Goal: Information Seeking & Learning: Learn about a topic

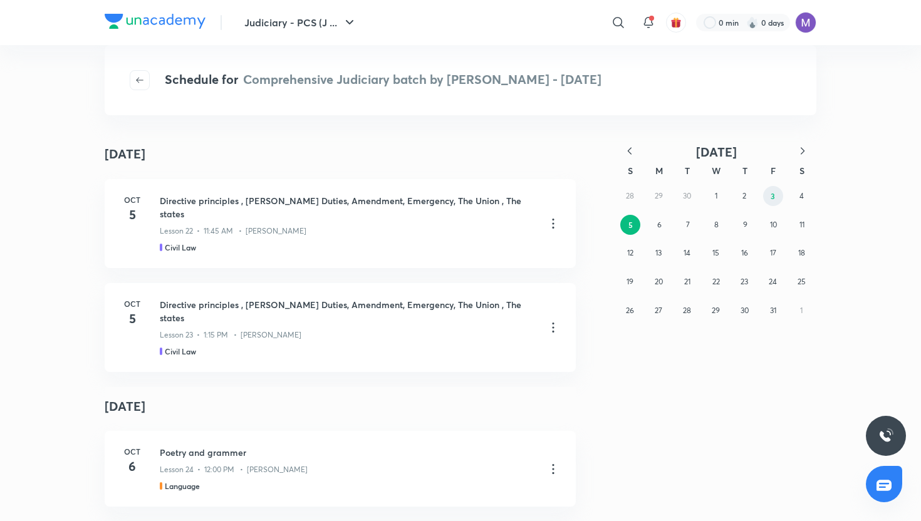
click at [774, 199] on abbr "3" at bounding box center [772, 196] width 4 height 10
click at [747, 197] on button "2" at bounding box center [744, 196] width 20 height 20
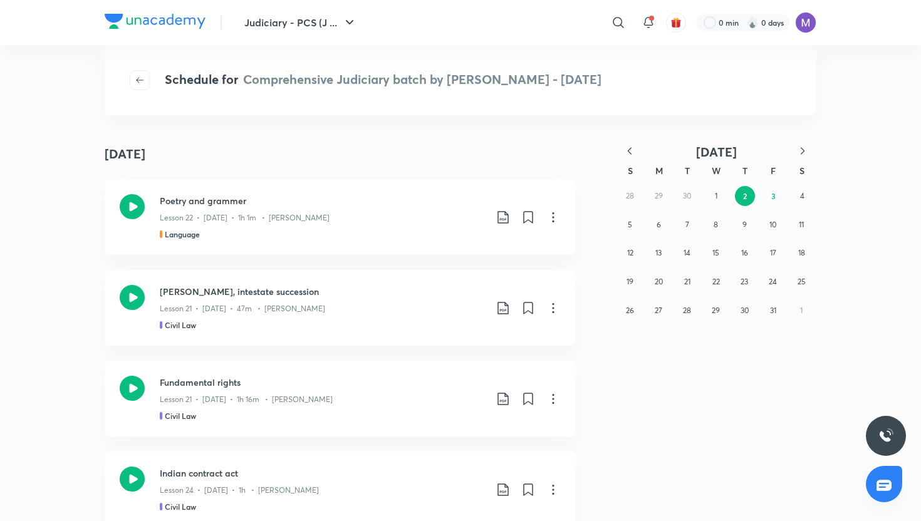
click at [793, 18] on div "0 min 0 days" at bounding box center [751, 22] width 130 height 21
click at [798, 17] on div "0 min 0 days" at bounding box center [751, 22] width 130 height 21
click at [804, 19] on img at bounding box center [805, 22] width 21 height 21
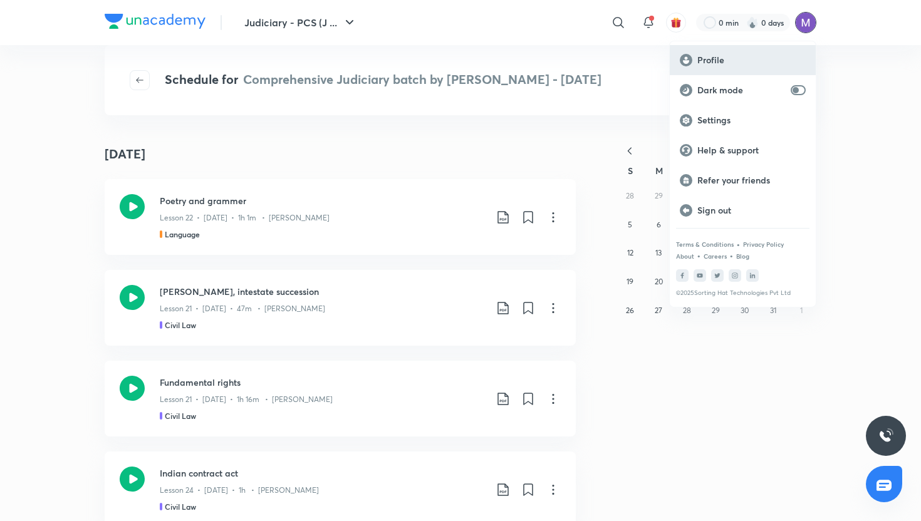
click at [715, 57] on p "Profile" at bounding box center [751, 59] width 108 height 11
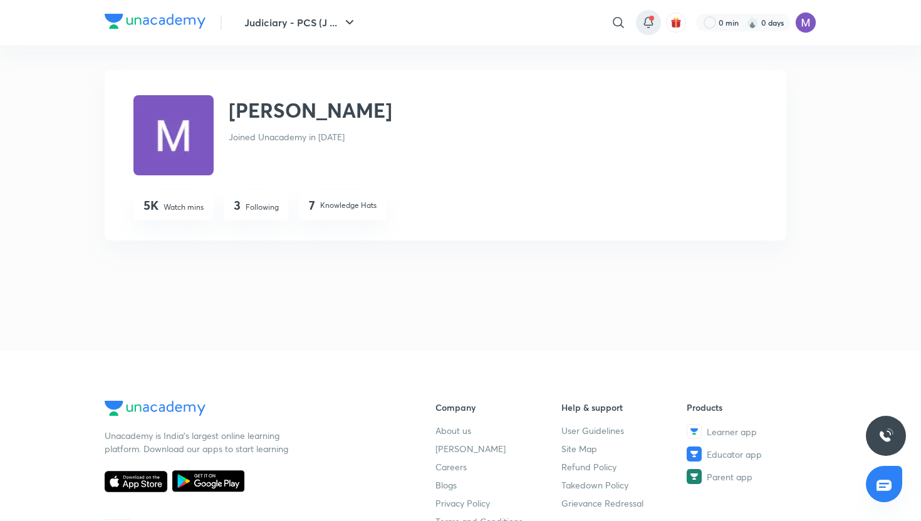
click at [649, 19] on span at bounding box center [651, 18] width 5 height 5
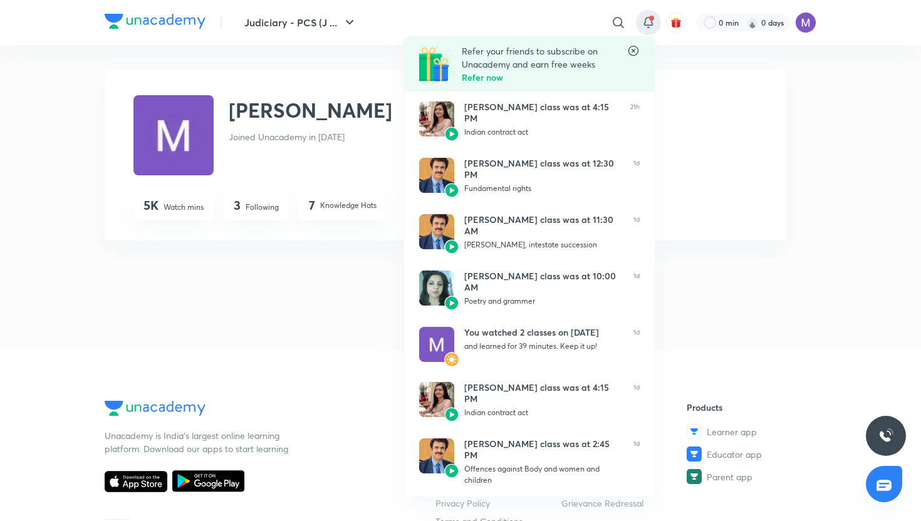
click at [674, 28] on div at bounding box center [460, 260] width 921 height 521
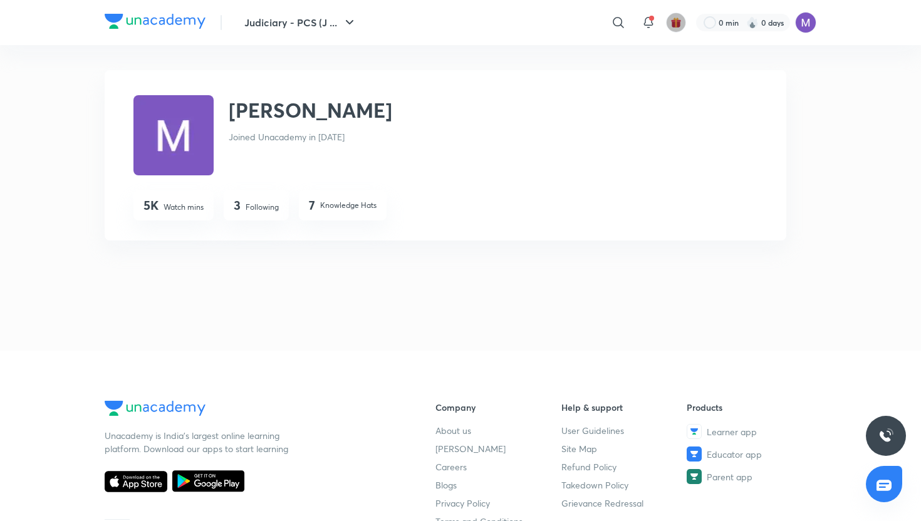
click at [676, 27] on img "button" at bounding box center [675, 22] width 11 height 11
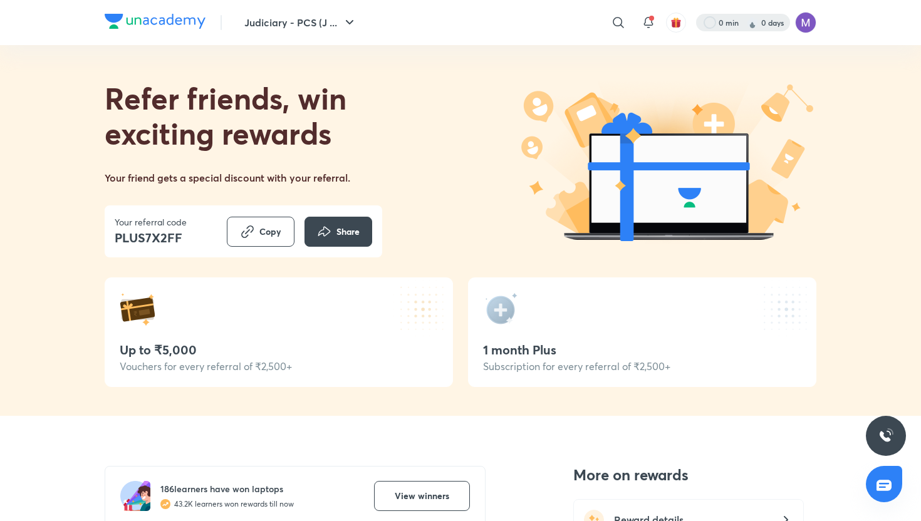
click at [720, 26] on div at bounding box center [743, 23] width 94 height 18
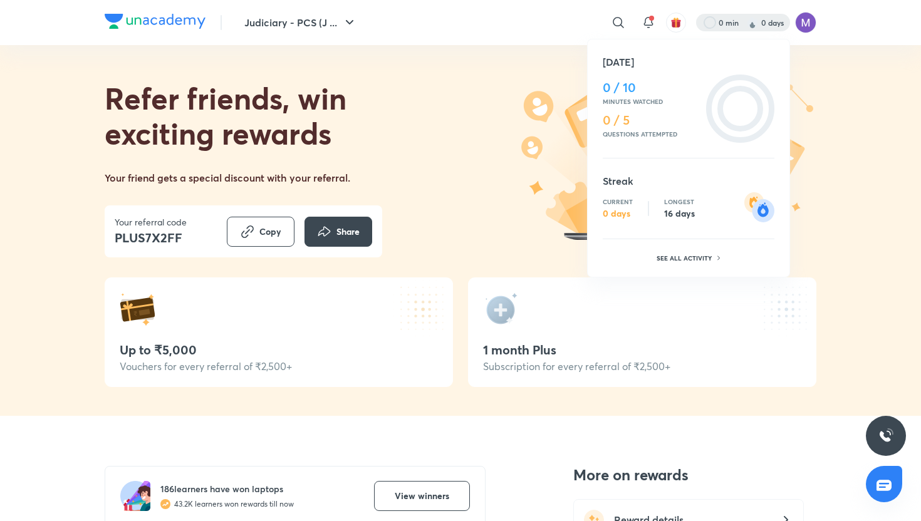
click at [619, 25] on div at bounding box center [460, 260] width 921 height 521
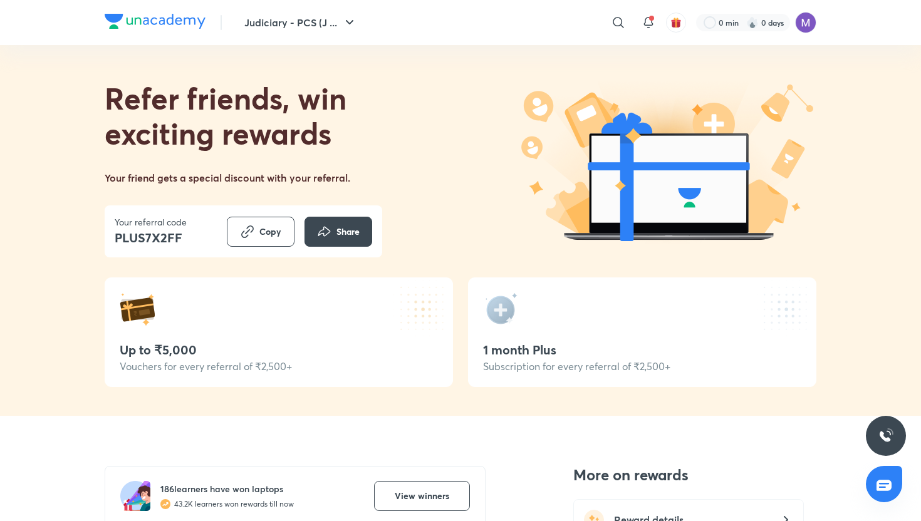
click at [620, 25] on icon at bounding box center [618, 22] width 11 height 11
type input "enrollments"
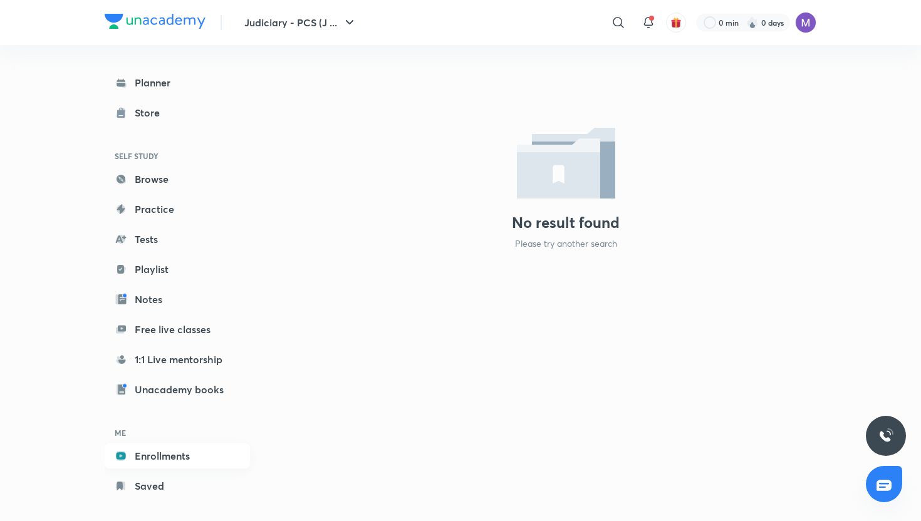
click at [135, 458] on link "Enrollments" at bounding box center [177, 455] width 145 height 25
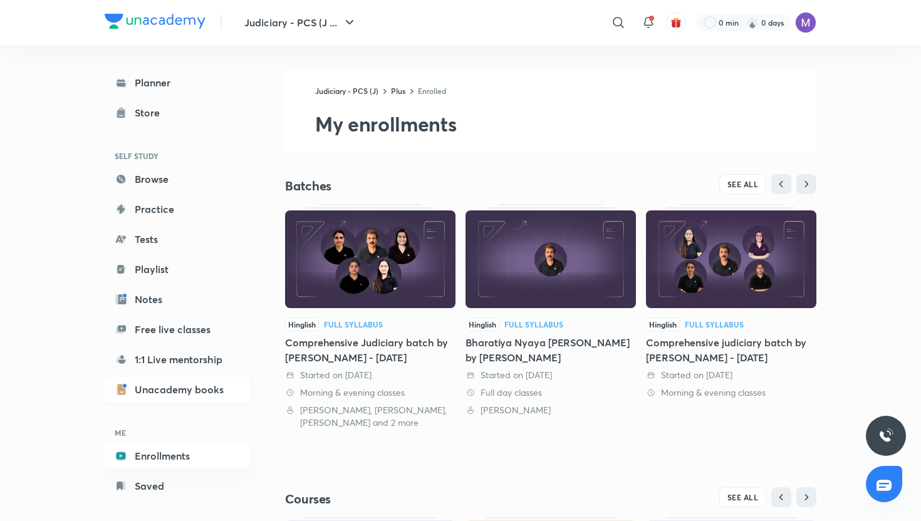
click at [151, 386] on link "Unacademy books" at bounding box center [177, 389] width 145 height 25
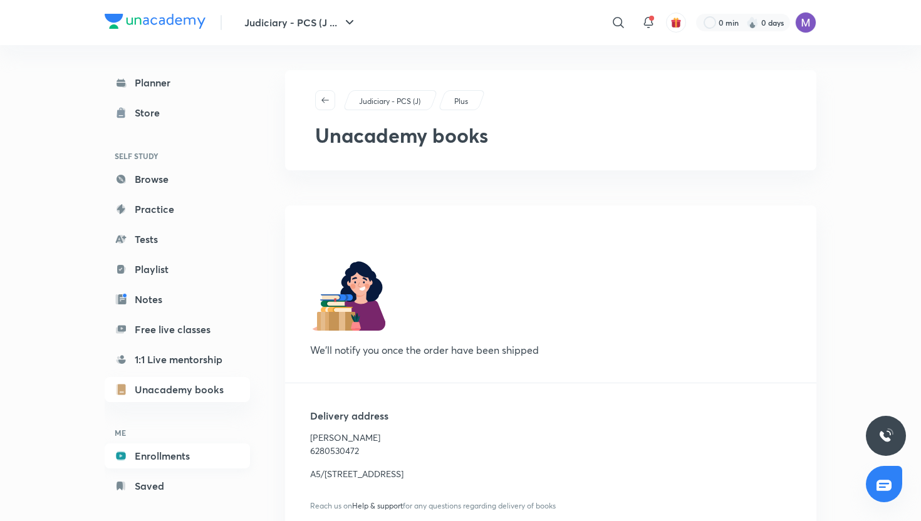
click at [137, 457] on link "Enrollments" at bounding box center [177, 455] width 145 height 25
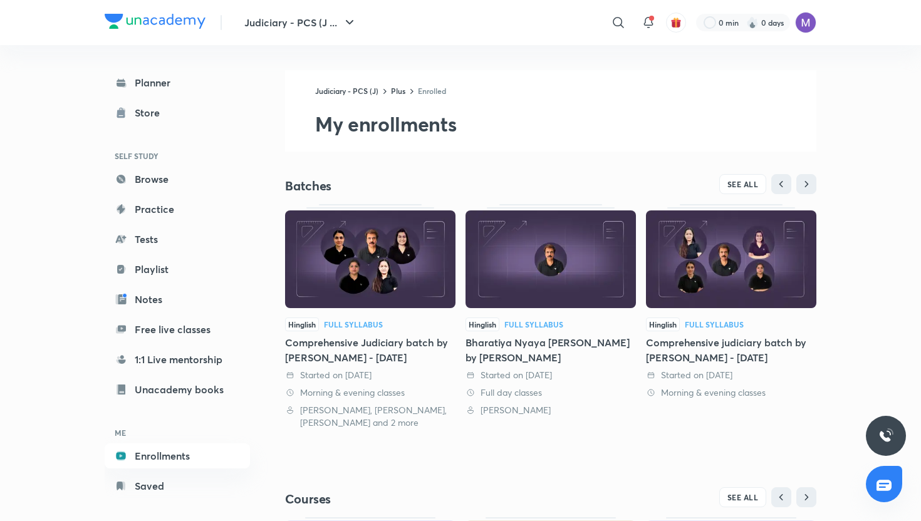
click at [379, 286] on img at bounding box center [370, 259] width 170 height 98
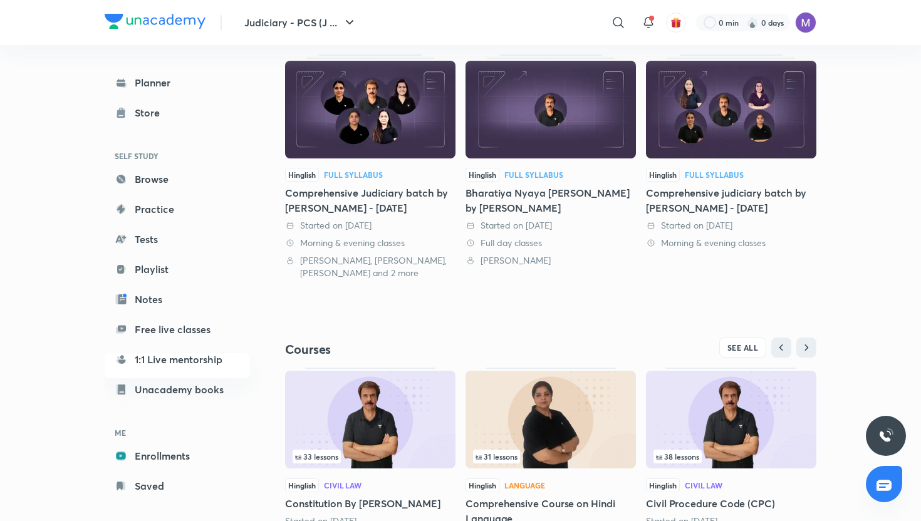
scroll to position [150, 0]
click at [762, 346] on button "SEE ALL" at bounding box center [743, 347] width 48 height 20
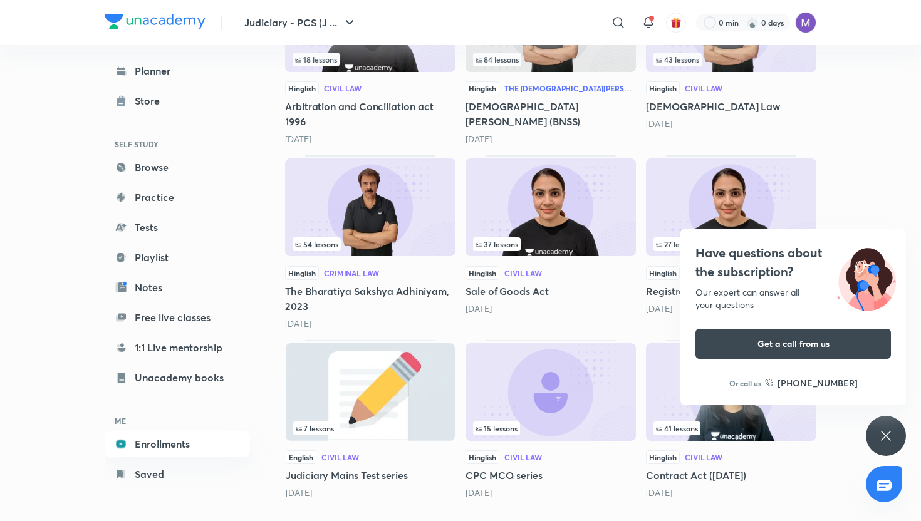
scroll to position [1192, 0]
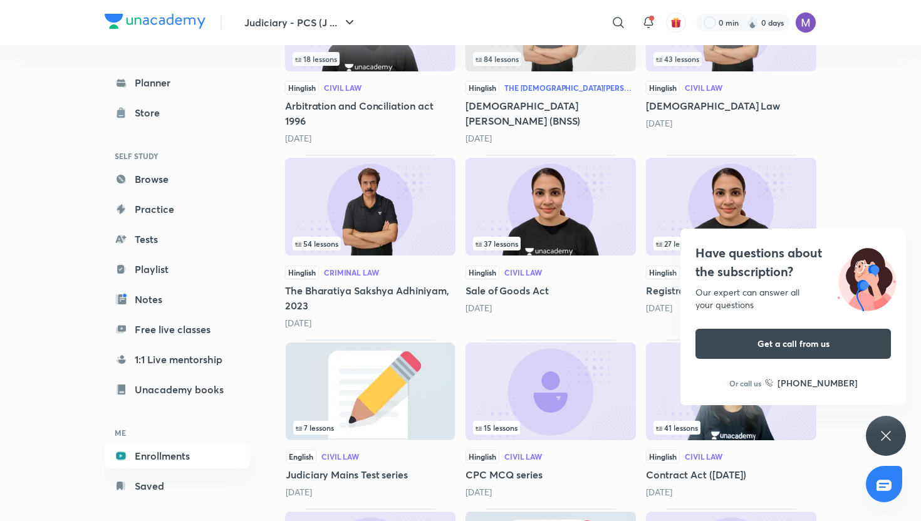
click at [748, 418] on img at bounding box center [731, 392] width 170 height 98
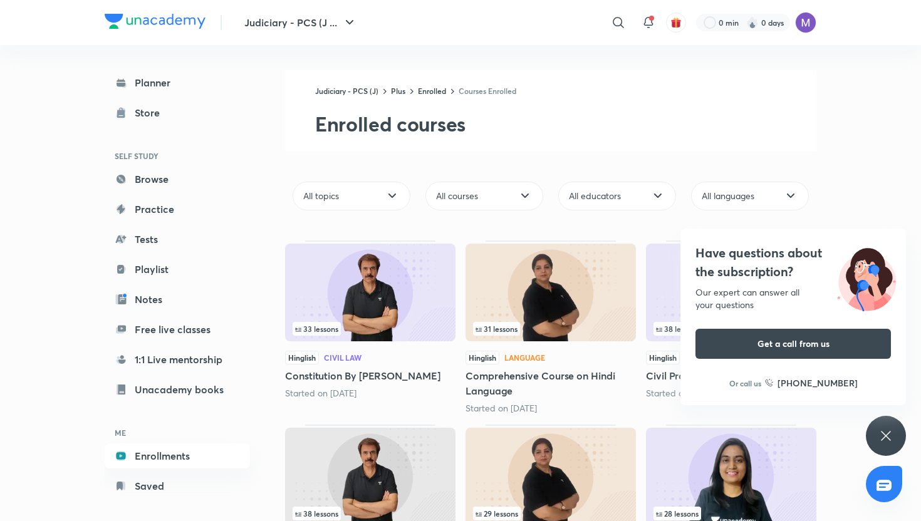
click at [881, 432] on icon at bounding box center [885, 435] width 9 height 9
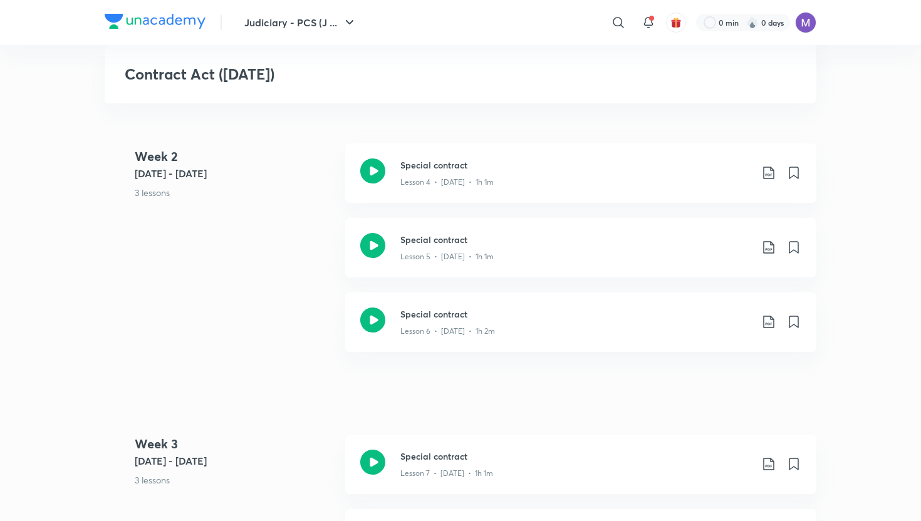
scroll to position [977, 0]
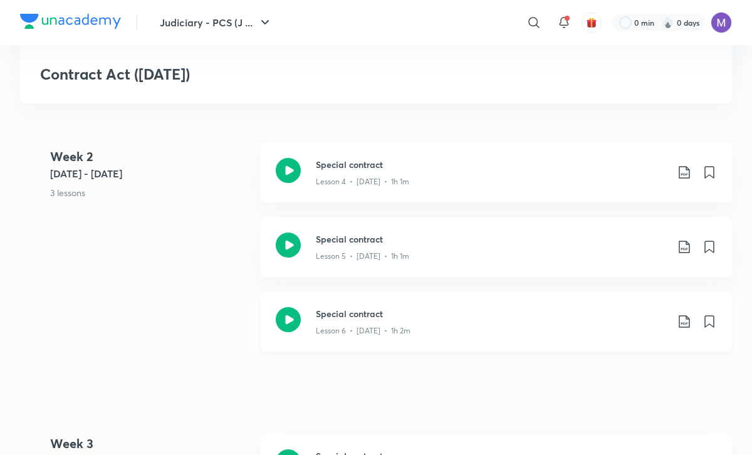
click at [341, 336] on div "Special contract Lesson 6 • [DATE] • 1h 2m" at bounding box center [496, 322] width 471 height 60
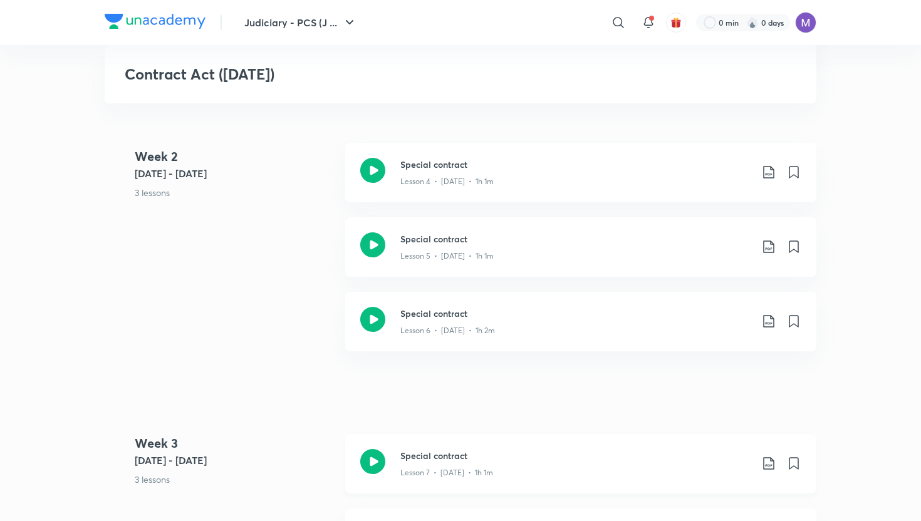
click at [405, 470] on p "Lesson 7 • [DATE] • 1h 1m" at bounding box center [446, 472] width 93 height 11
